Goal: Use online tool/utility: Utilize a website feature to perform a specific function

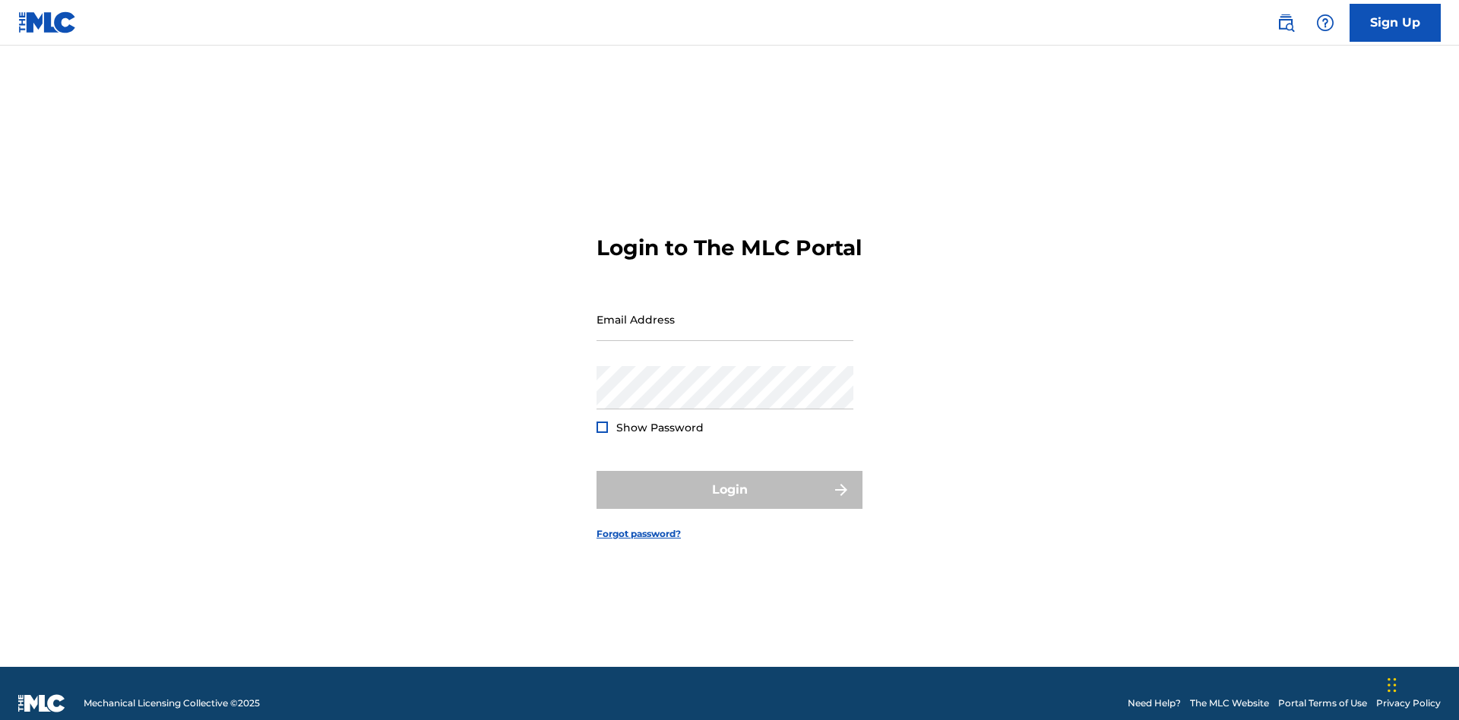
scroll to position [20, 0]
click at [725, 312] on input "Email Address" at bounding box center [724, 319] width 257 height 43
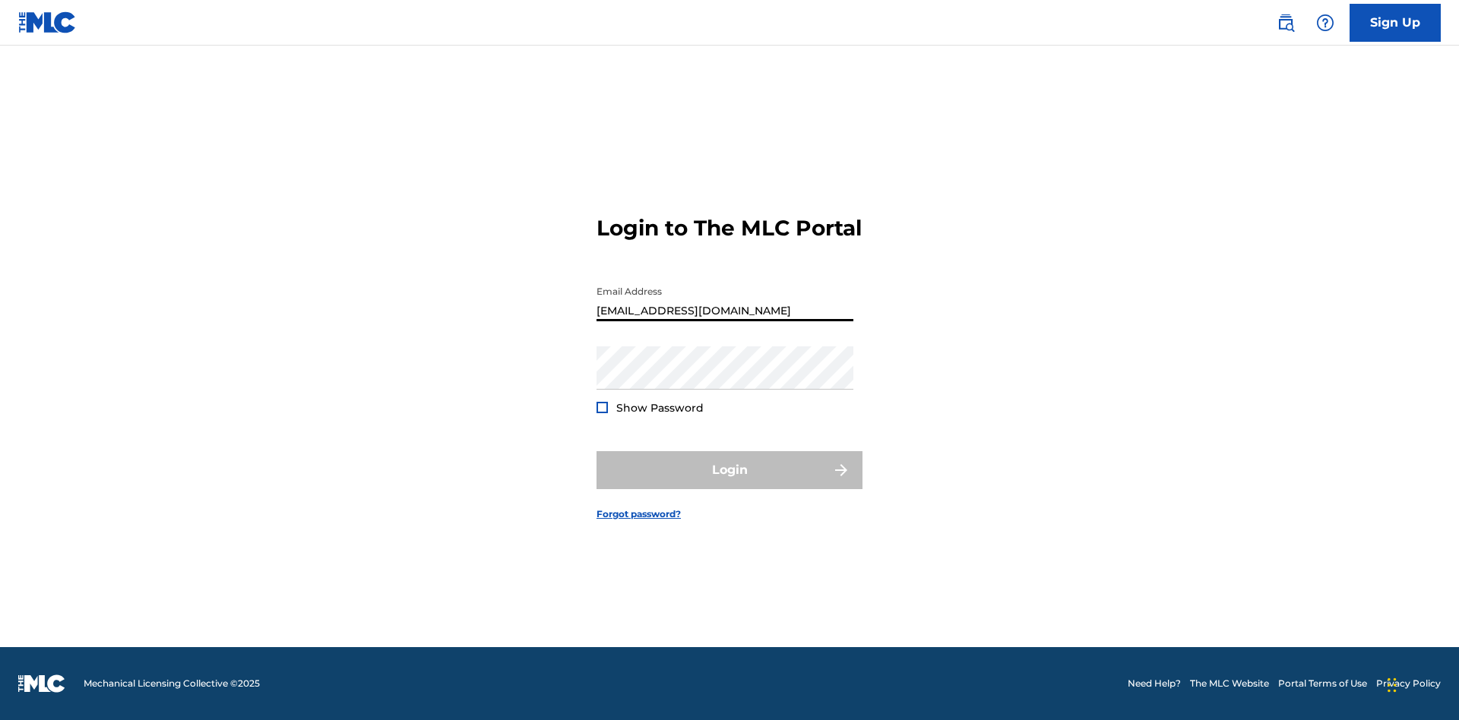
type input "Duke.McTesterson@gmail.com"
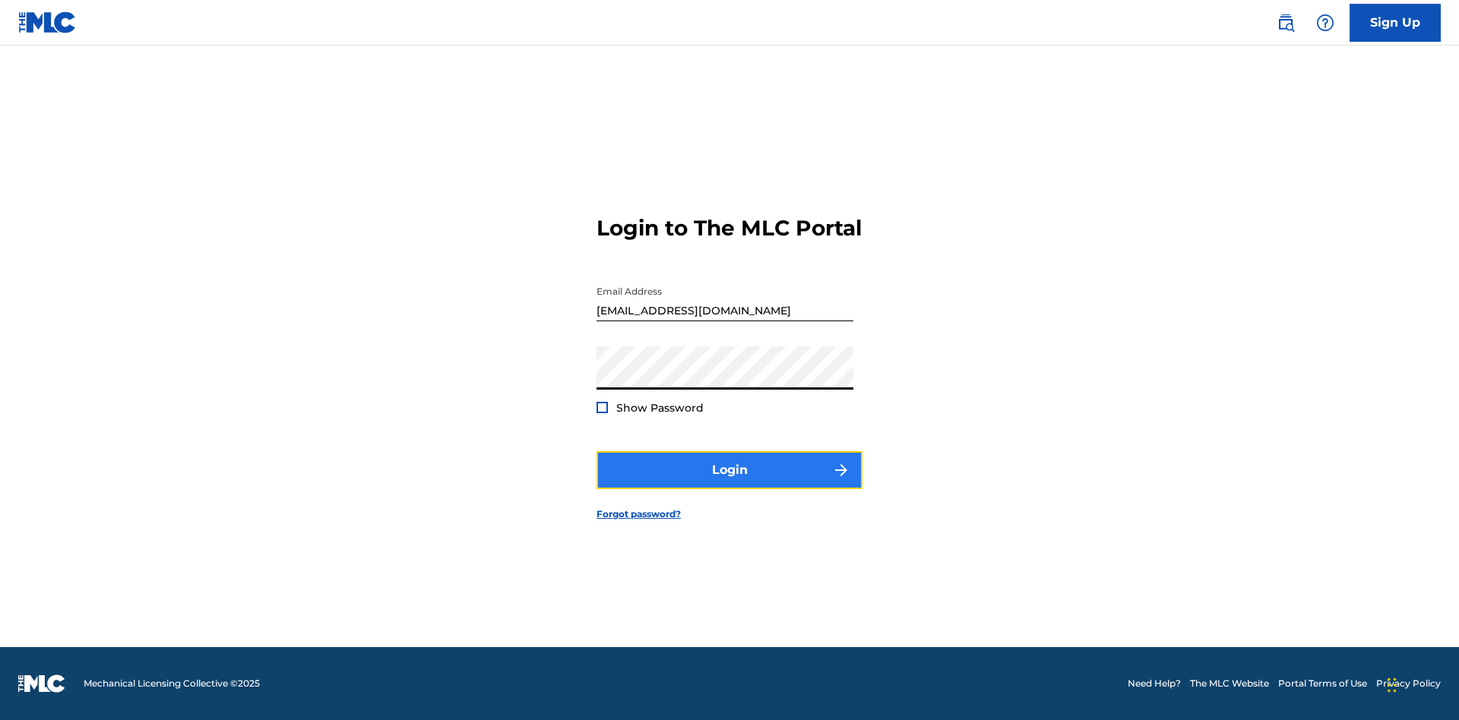
click at [729, 483] on button "Login" at bounding box center [729, 470] width 266 height 38
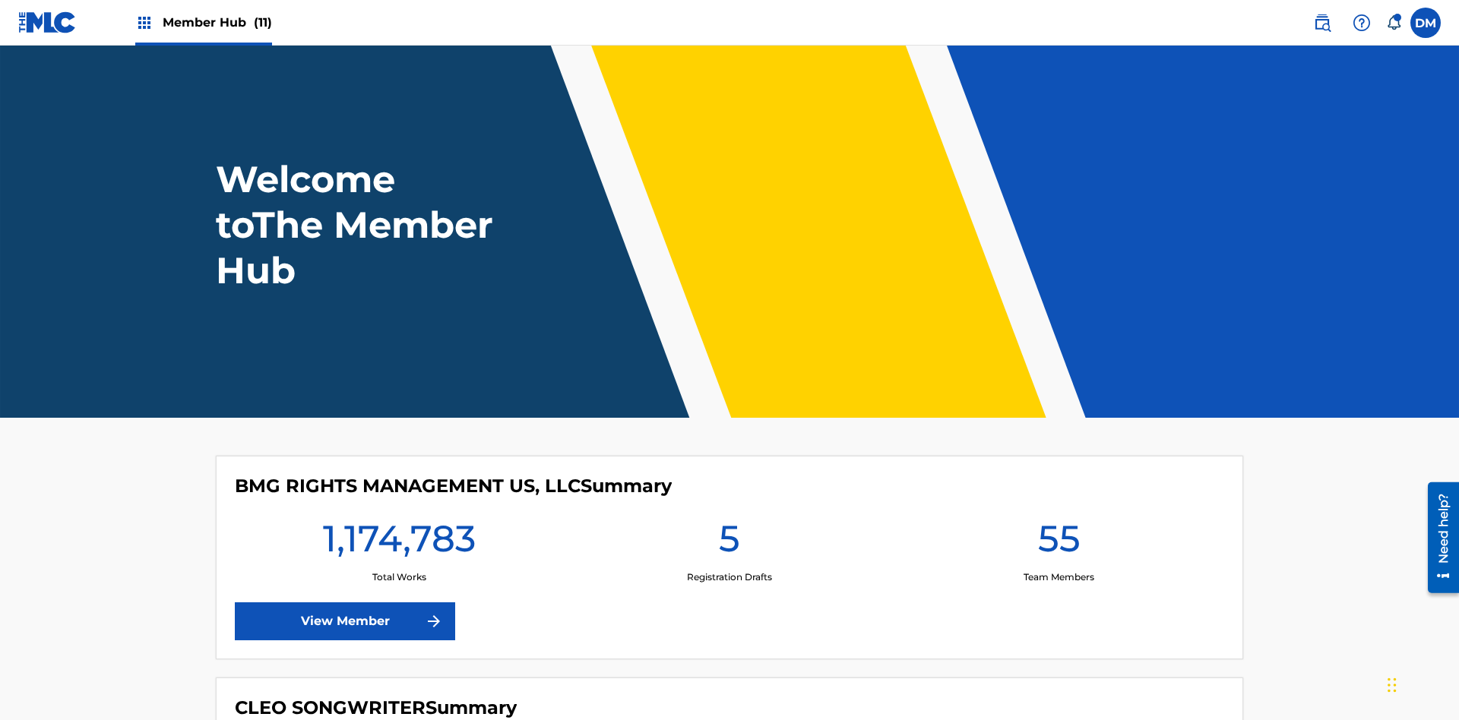
scroll to position [65, 0]
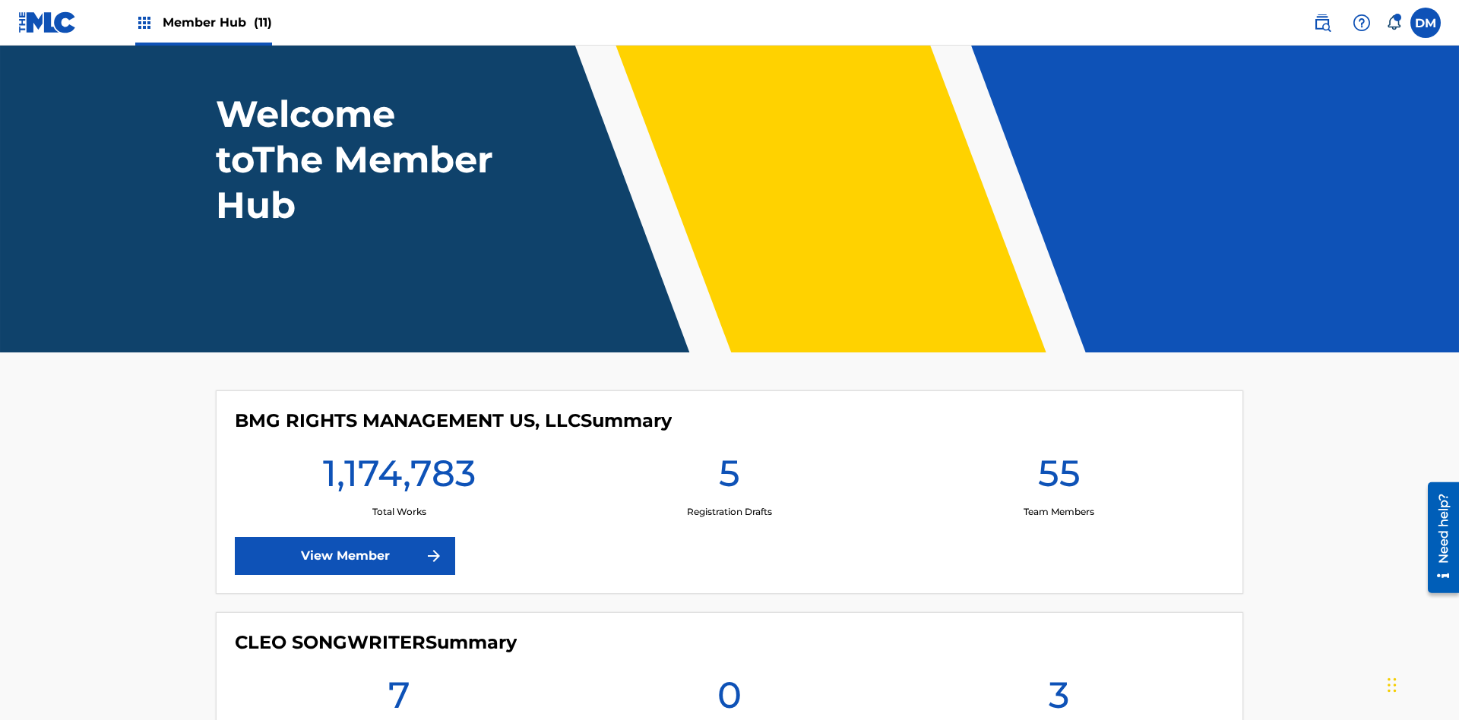
click at [217, 22] on span "Member Hub (11)" at bounding box center [217, 22] width 109 height 17
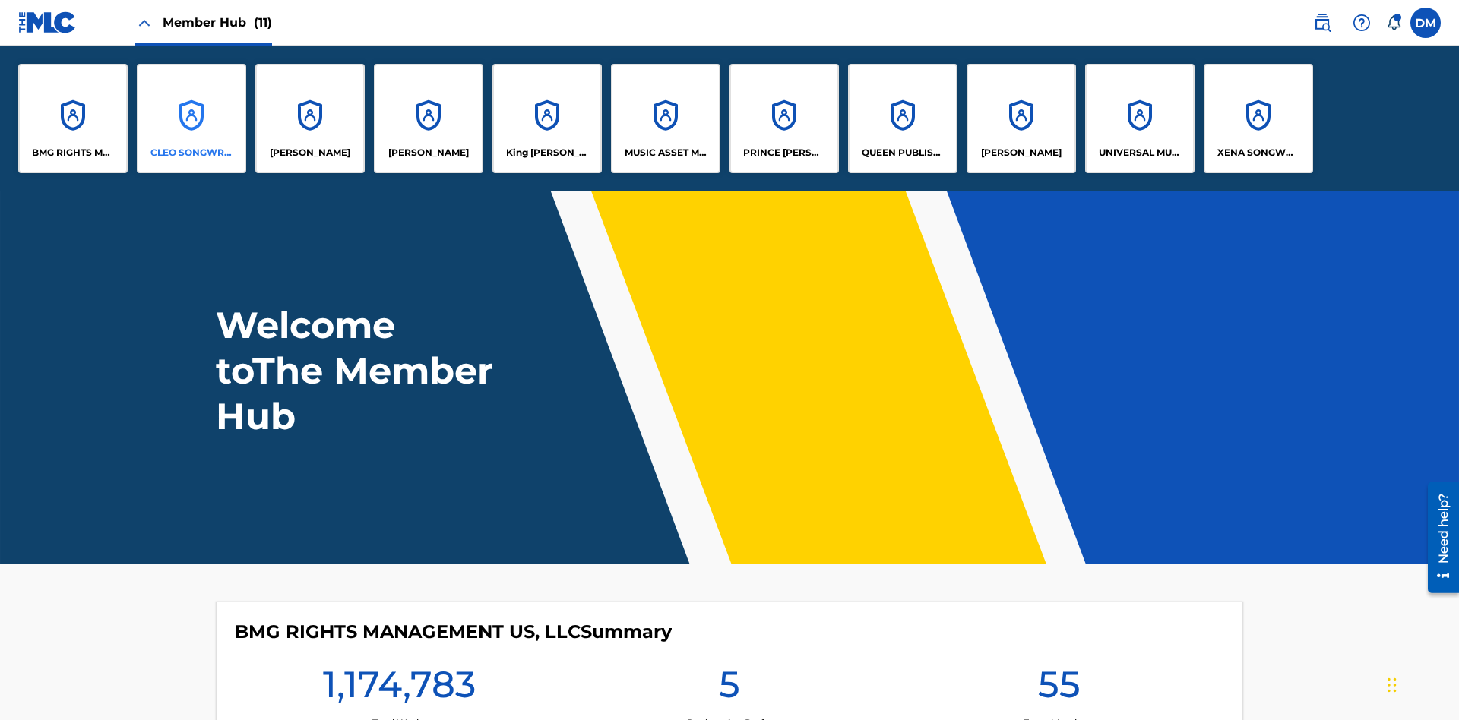
click at [191, 153] on p "CLEO SONGWRITER" at bounding box center [191, 153] width 83 height 14
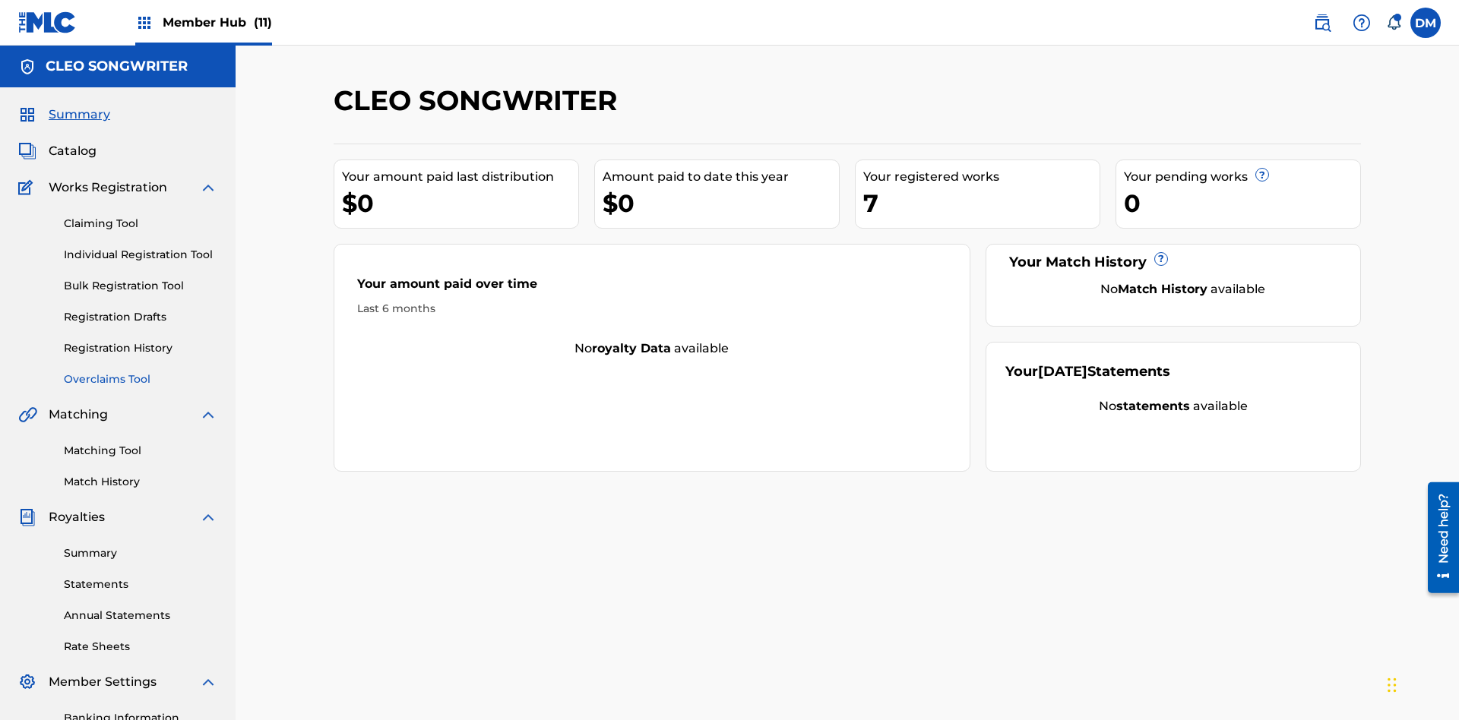
click at [141, 372] on link "Overclaims Tool" at bounding box center [140, 380] width 153 height 16
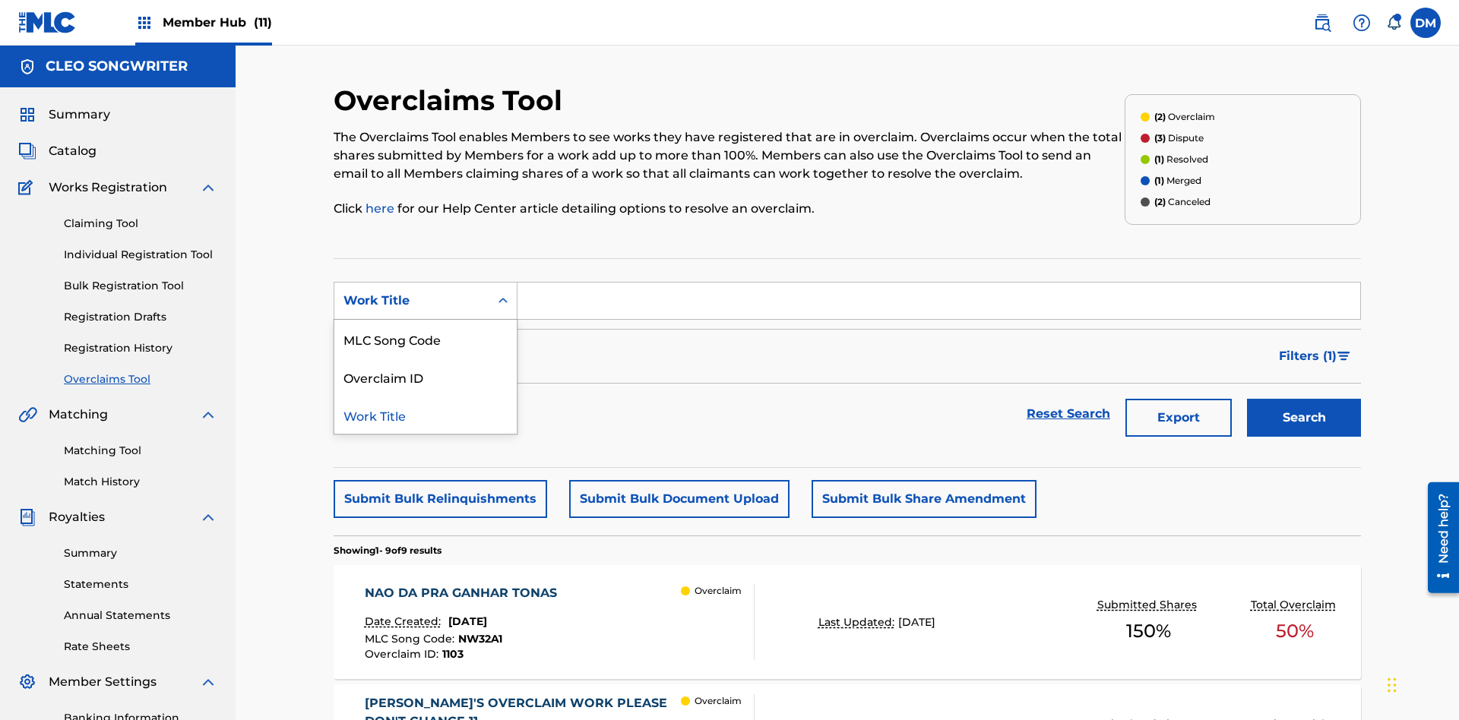
click at [425, 320] on div "MLC Song Code" at bounding box center [425, 339] width 182 height 38
click at [1304, 399] on button "Search" at bounding box center [1304, 418] width 114 height 38
